Goal: Navigation & Orientation: Understand site structure

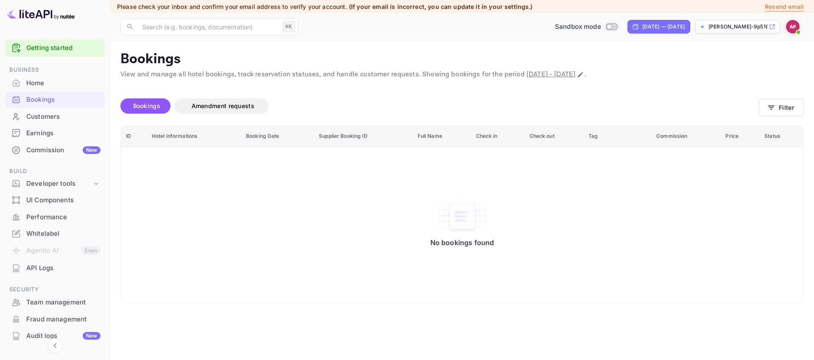
click at [418, 101] on div "Bookings Amendment requests" at bounding box center [439, 105] width 639 height 15
click at [72, 86] on div "Home" at bounding box center [63, 83] width 74 height 10
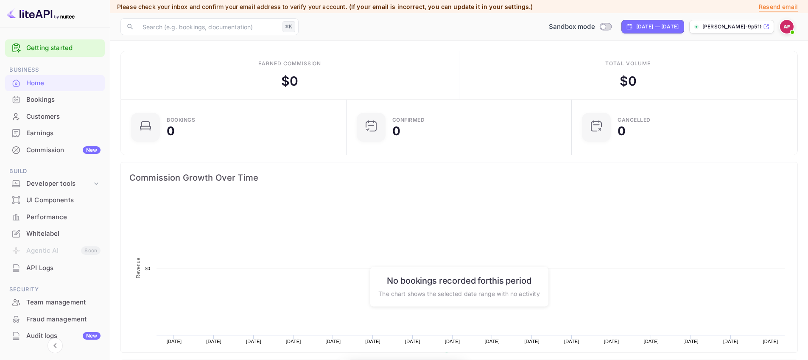
scroll to position [131, 214]
click at [62, 113] on div "Customers" at bounding box center [63, 117] width 74 height 10
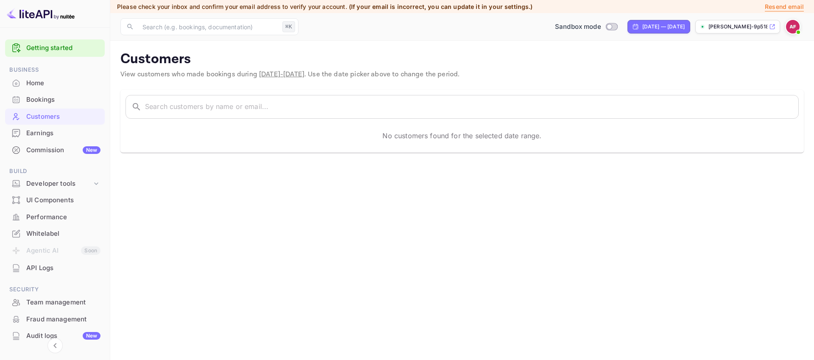
click at [64, 151] on div "Commission New" at bounding box center [63, 150] width 74 height 10
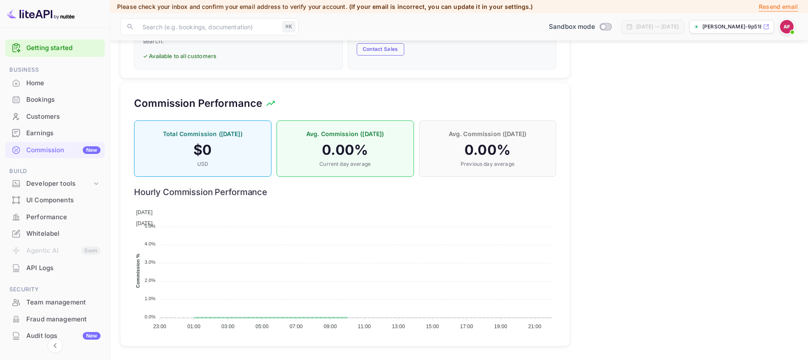
scroll to position [504, 0]
click at [95, 183] on icon at bounding box center [96, 183] width 4 height 3
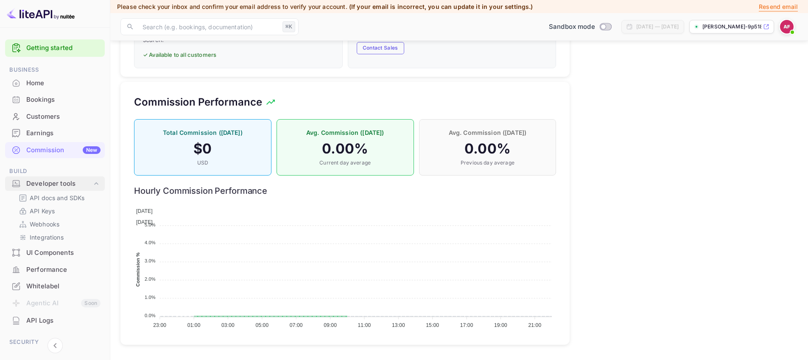
click at [95, 183] on icon at bounding box center [96, 183] width 4 height 3
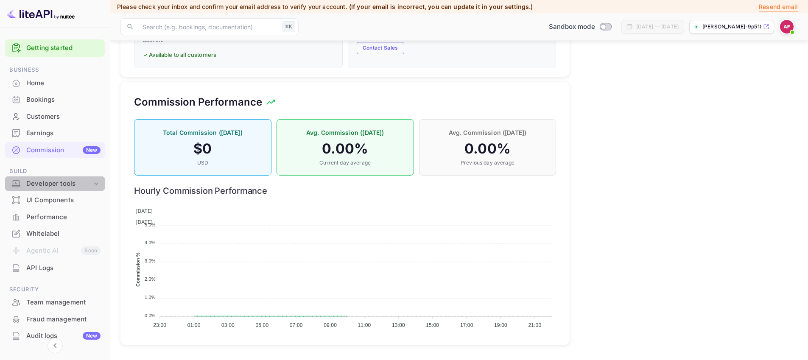
click at [95, 183] on icon at bounding box center [96, 183] width 4 height 3
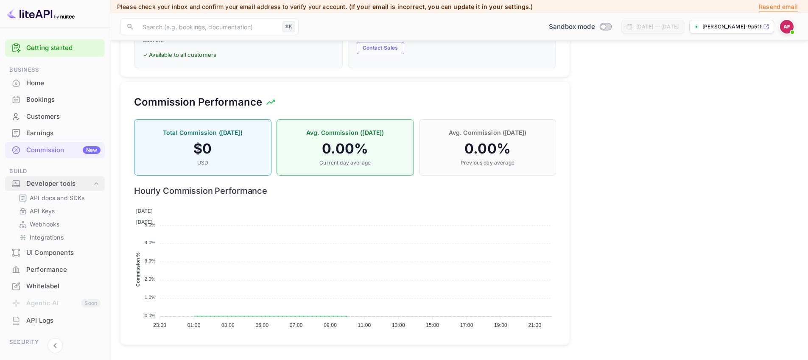
click at [95, 183] on icon at bounding box center [96, 183] width 4 height 3
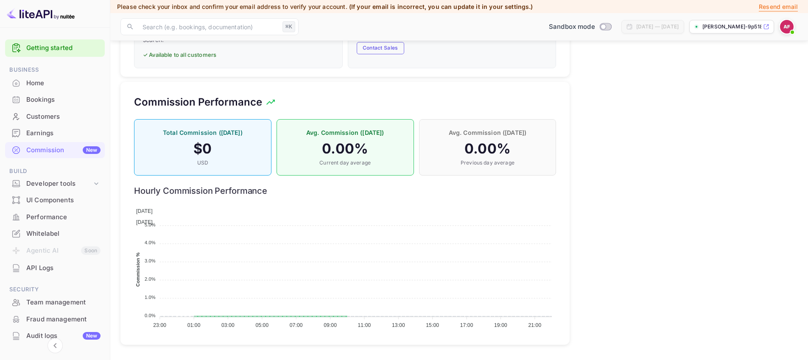
click at [67, 214] on div "Performance" at bounding box center [63, 217] width 74 height 10
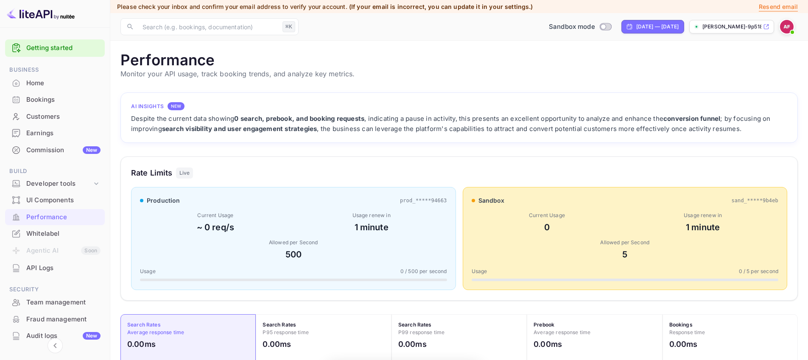
scroll to position [212, 671]
click at [57, 230] on div "Whitelabel" at bounding box center [63, 234] width 74 height 10
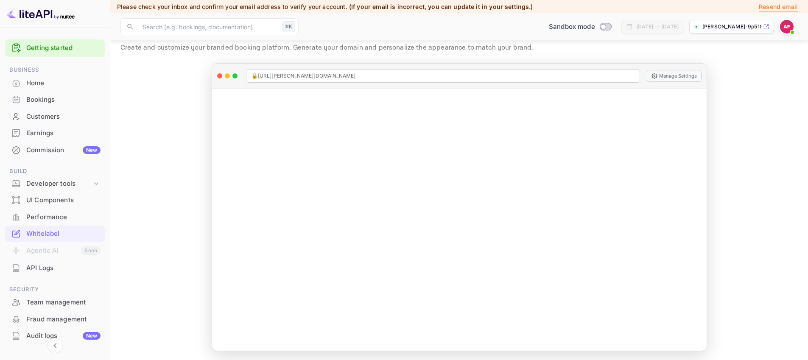
scroll to position [28, 0]
click at [69, 304] on div "Team management" at bounding box center [63, 303] width 74 height 10
